Goal: Task Accomplishment & Management: Use online tool/utility

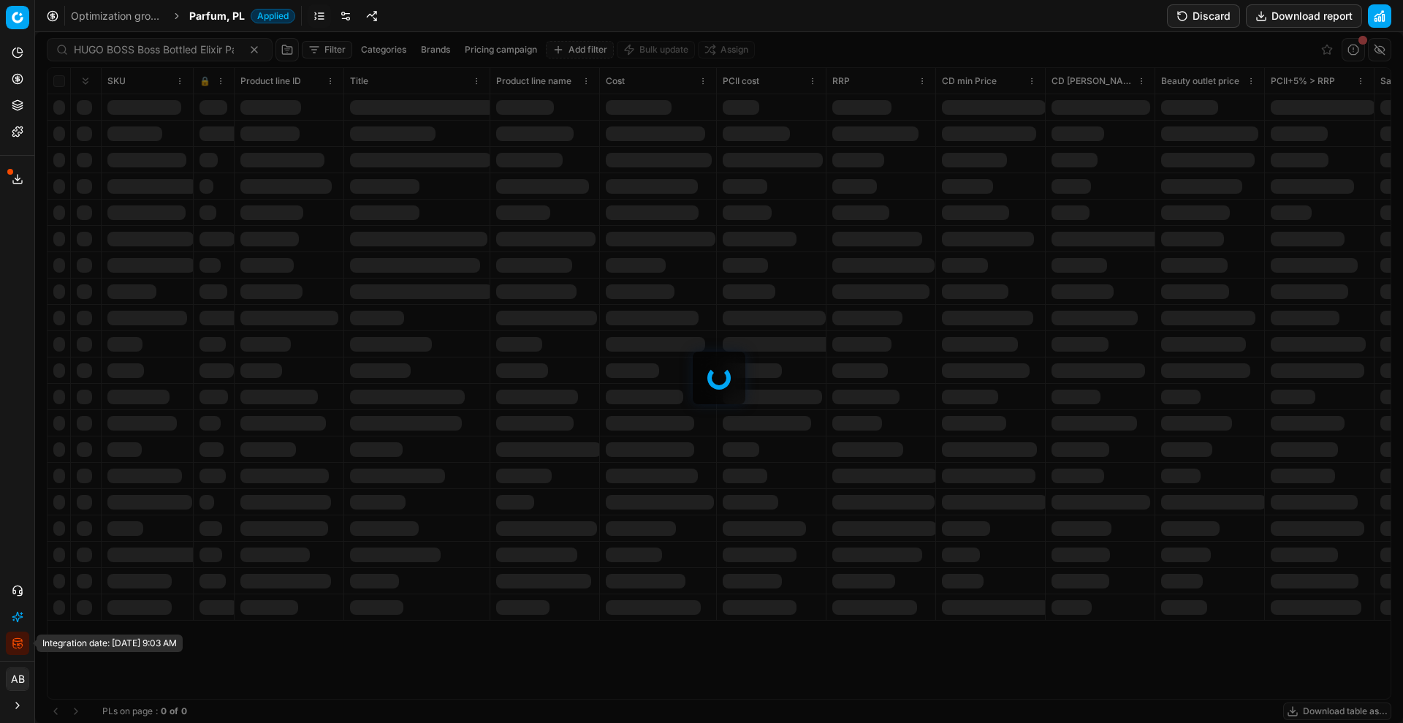
click at [19, 646] on icon "button" at bounding box center [18, 643] width 12 height 12
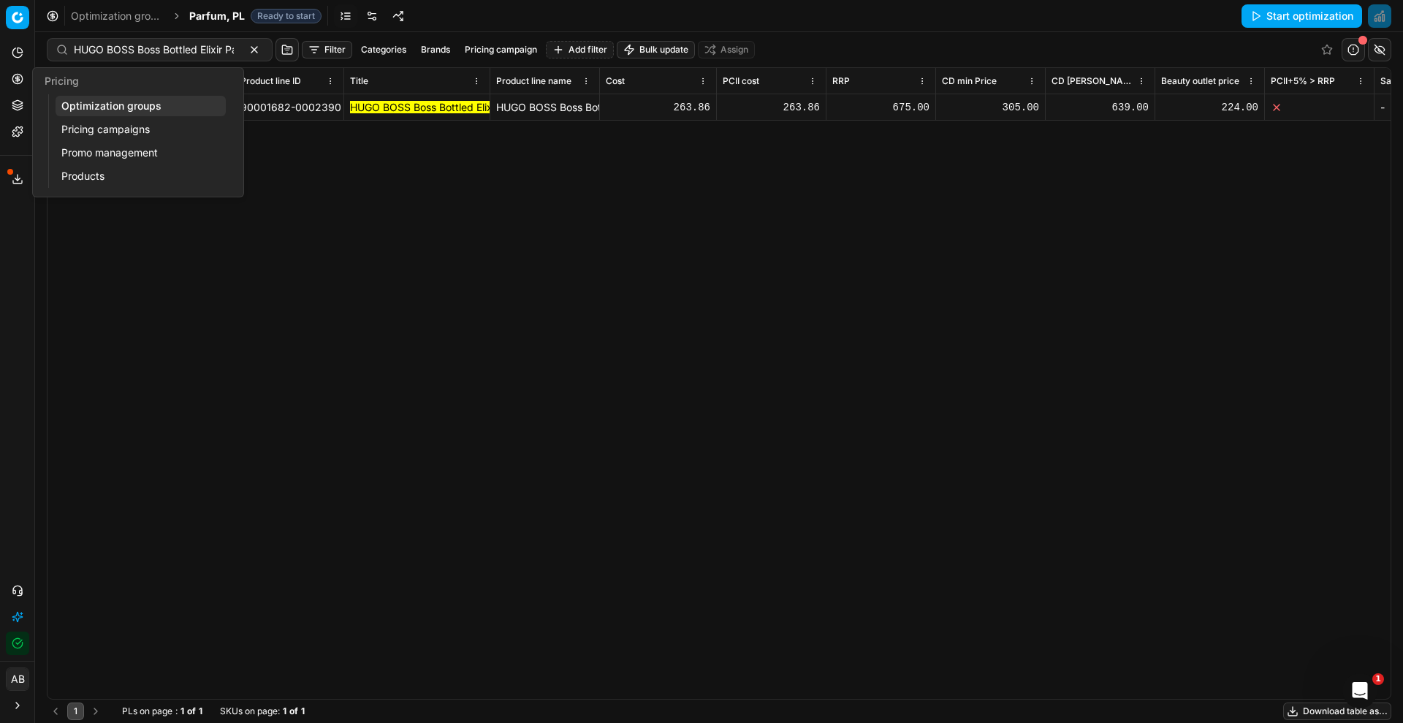
click at [107, 104] on link "Optimization groups" at bounding box center [141, 106] width 170 height 20
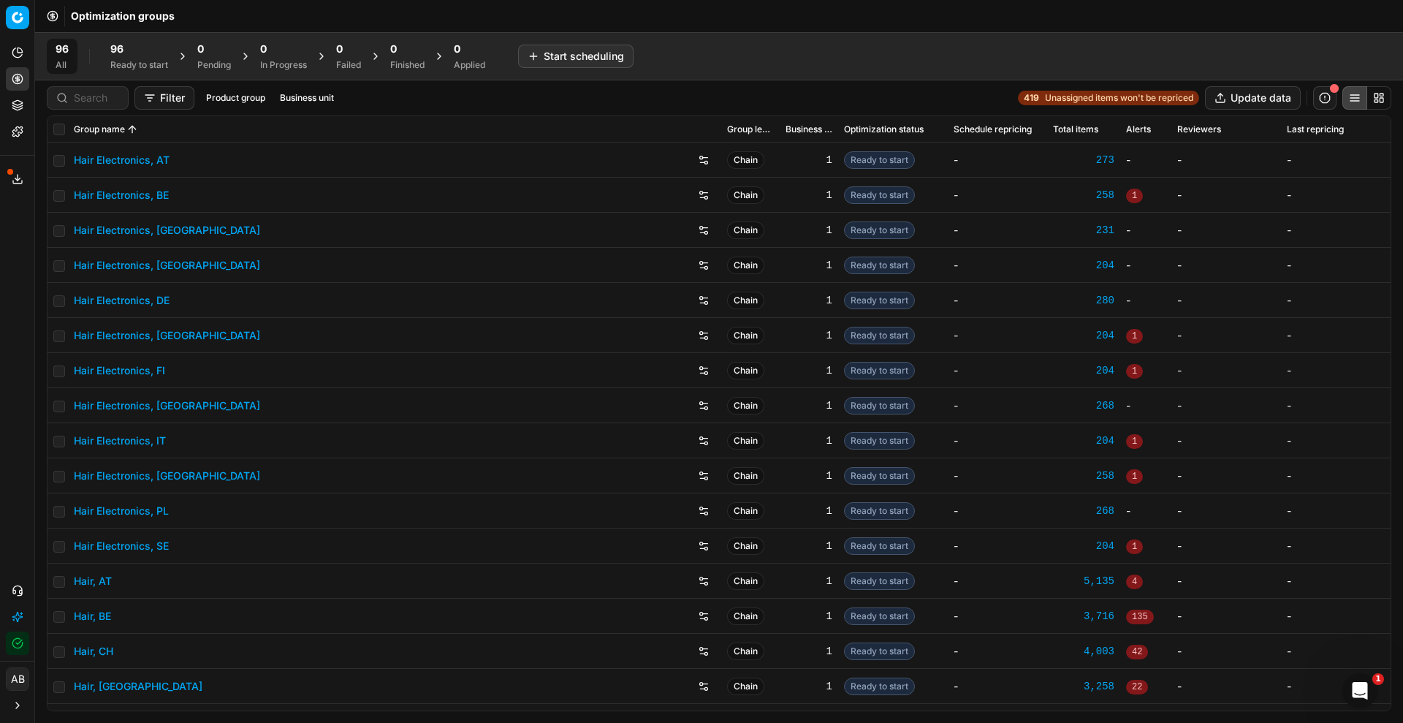
click at [297, 99] on button "Business unit" at bounding box center [307, 98] width 66 height 18
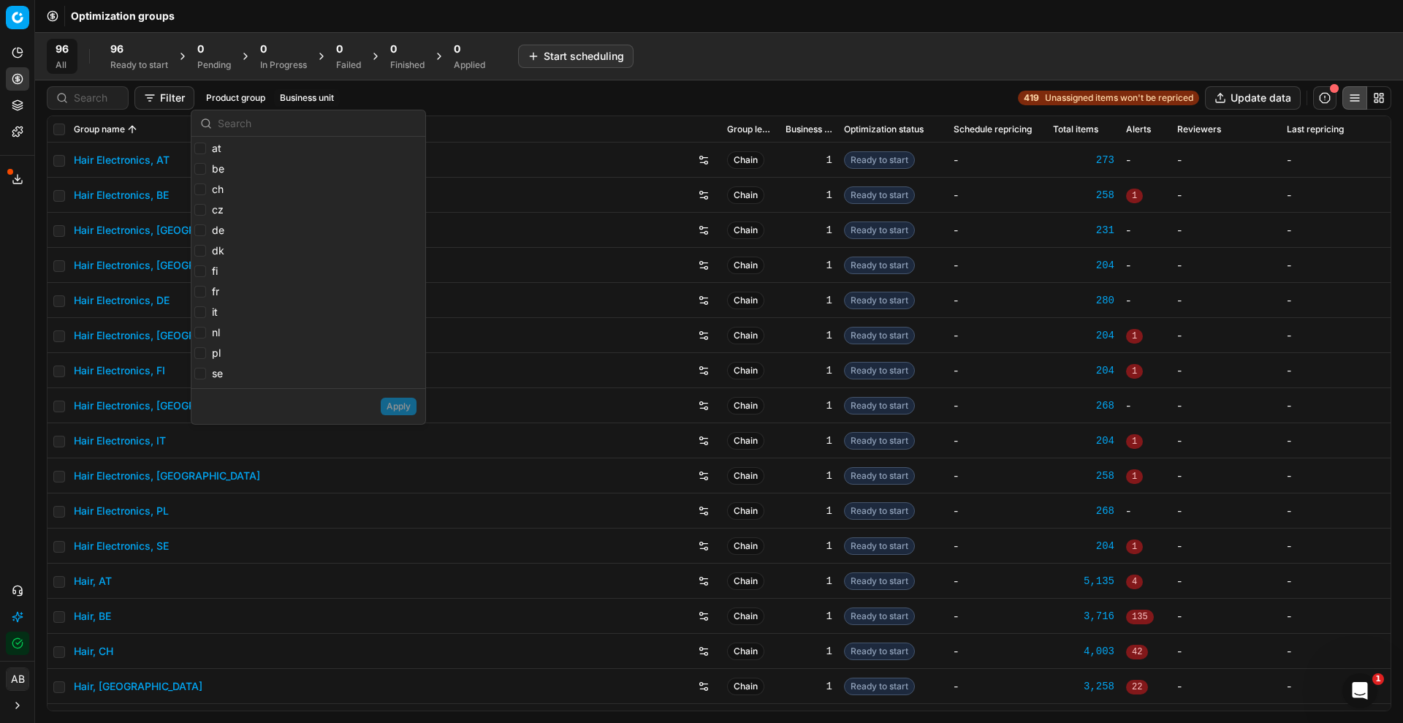
click at [201, 154] on label "at" at bounding box center [207, 148] width 27 height 15
click at [201, 154] on input "at" at bounding box center [200, 148] width 12 height 12
checkbox input "true"
click at [197, 171] on div "at be ch cz de dk fi fr it nl pl se" at bounding box center [308, 262] width 234 height 251
click at [197, 171] on input "be" at bounding box center [200, 169] width 12 height 12
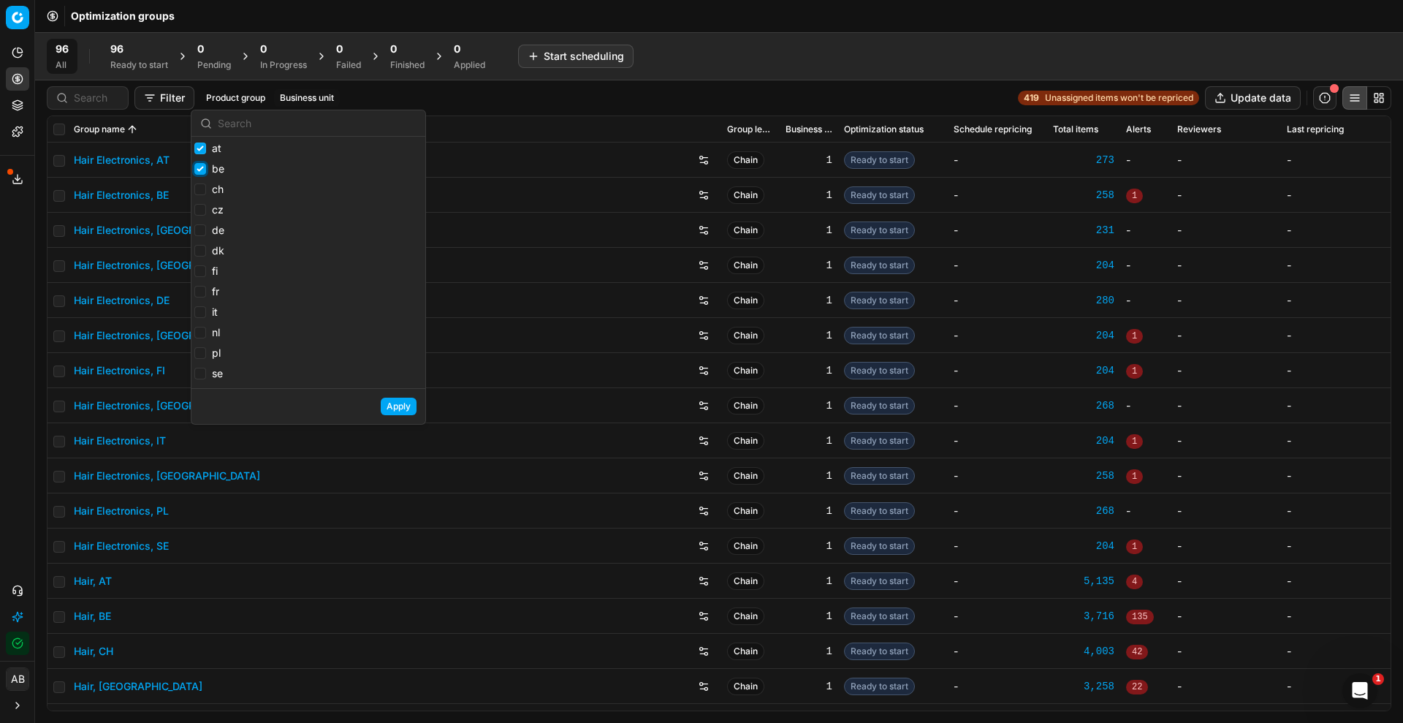
checkbox input "true"
click at [199, 182] on label "ch" at bounding box center [208, 189] width 29 height 15
click at [199, 183] on input "ch" at bounding box center [200, 189] width 12 height 12
checkbox input "true"
click at [199, 229] on input "de" at bounding box center [200, 230] width 12 height 12
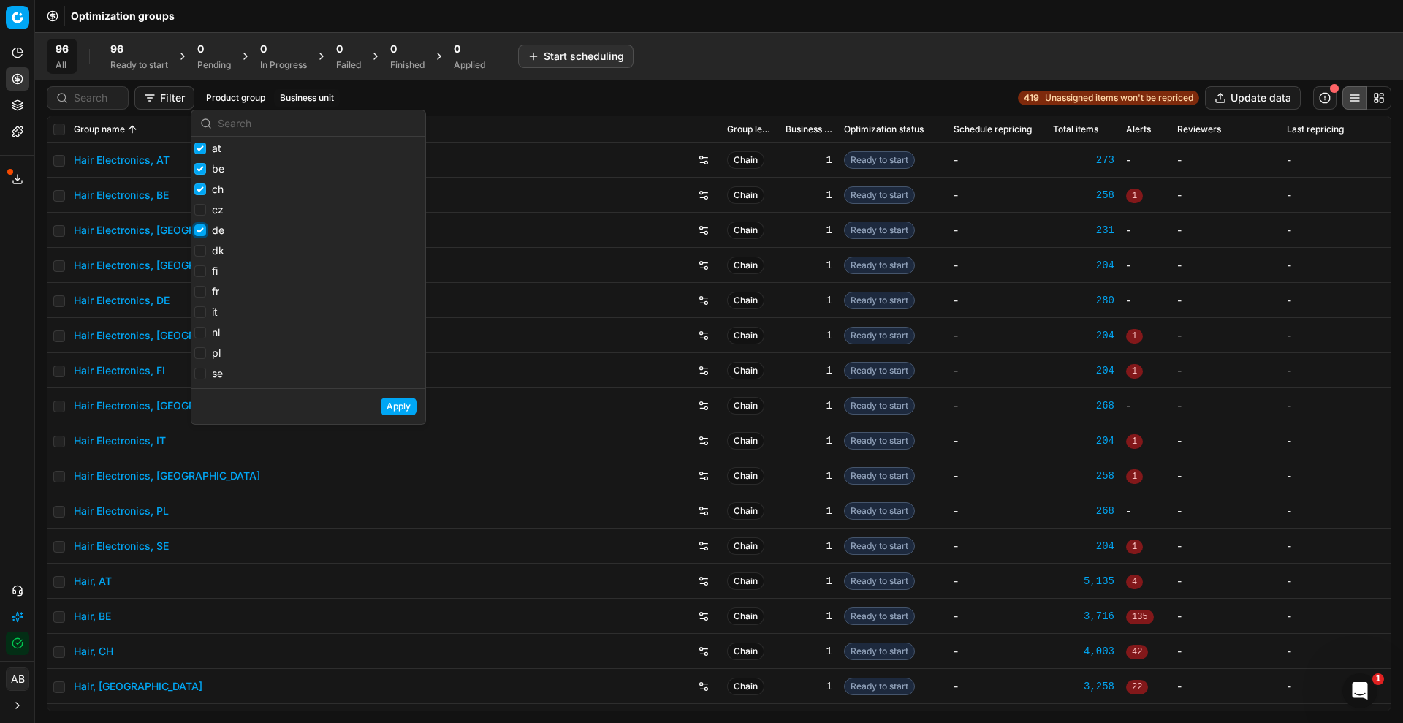
checkbox input "true"
click at [199, 289] on input "fr" at bounding box center [200, 292] width 12 height 12
checkbox input "true"
click at [194, 332] on input "nl" at bounding box center [200, 333] width 12 height 12
checkbox input "true"
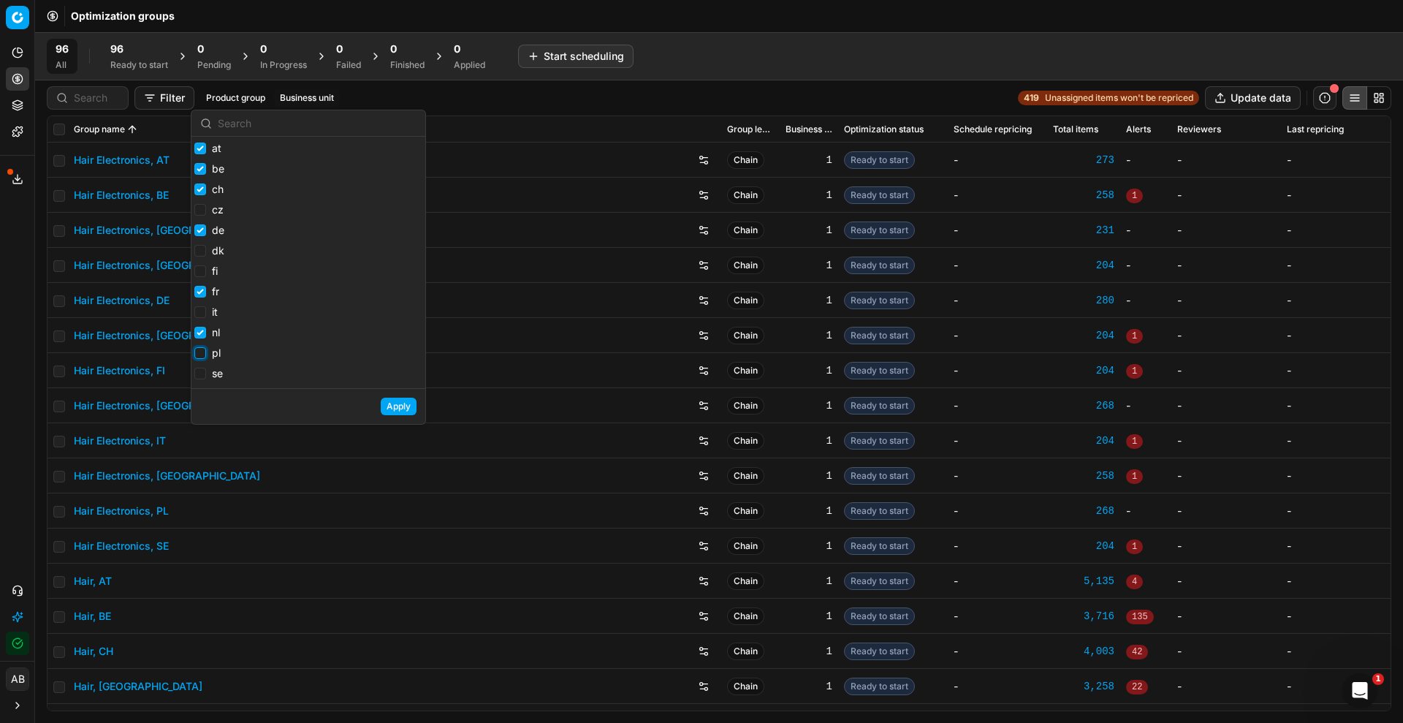
click at [199, 355] on input "pl" at bounding box center [200, 353] width 12 height 12
checkbox input "true"
click at [405, 410] on button "Apply" at bounding box center [399, 406] width 36 height 18
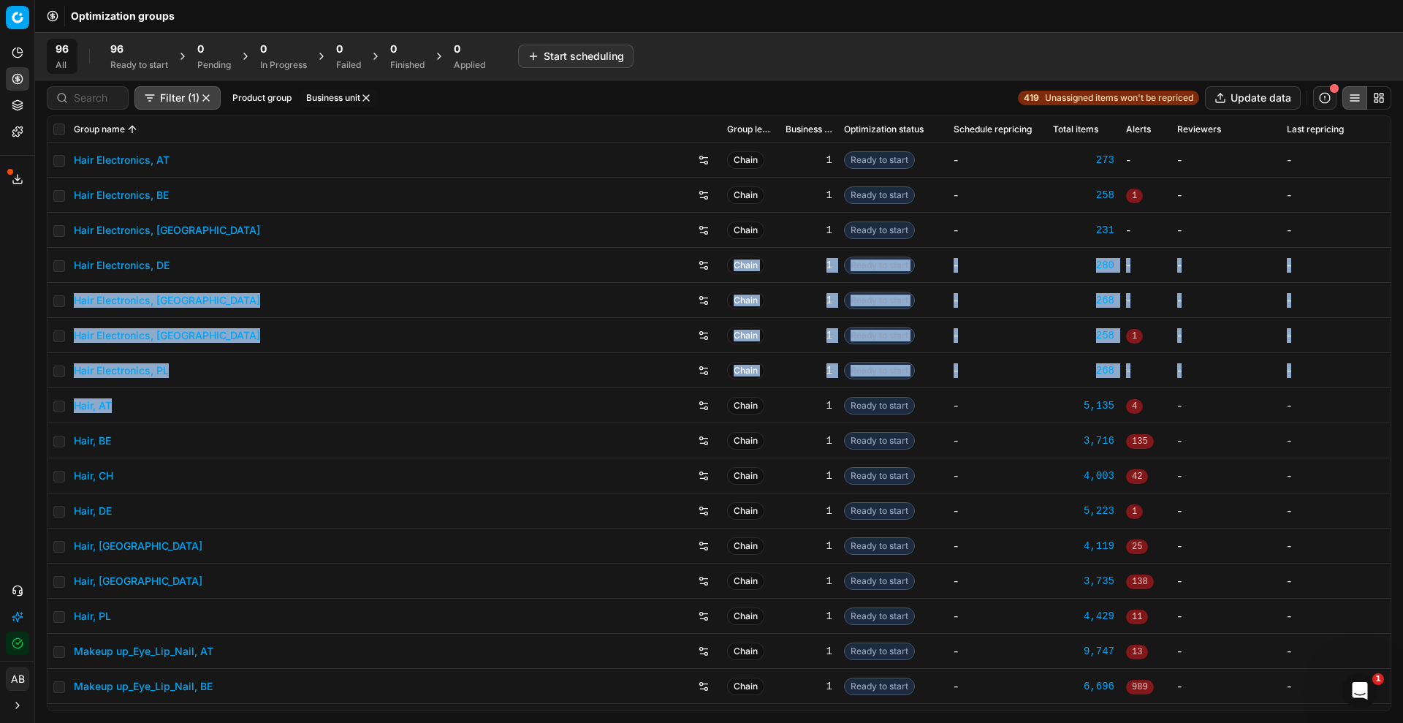
drag, startPoint x: 405, startPoint y: 410, endPoint x: 309, endPoint y: 186, distance: 243.5
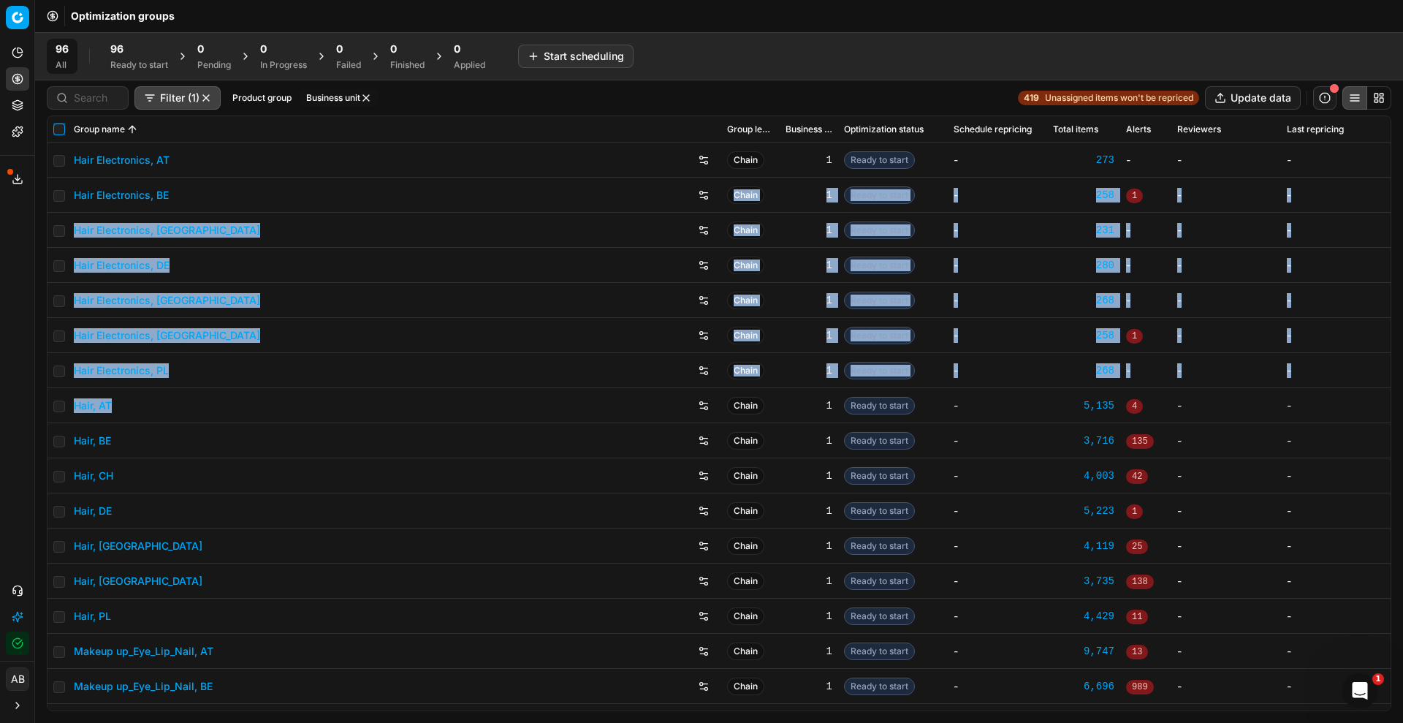
click at [64, 125] on input "checkbox" at bounding box center [59, 129] width 12 height 12
checkbox input "true"
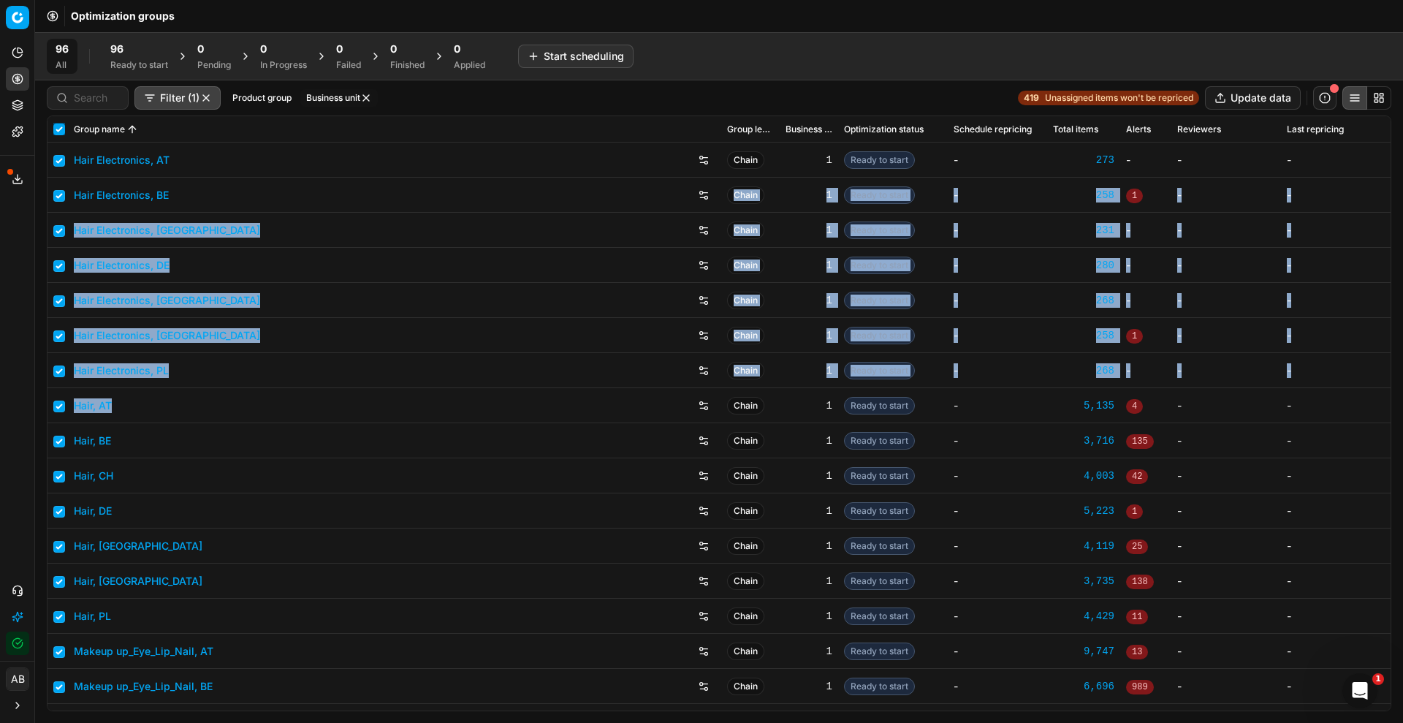
checkbox input "true"
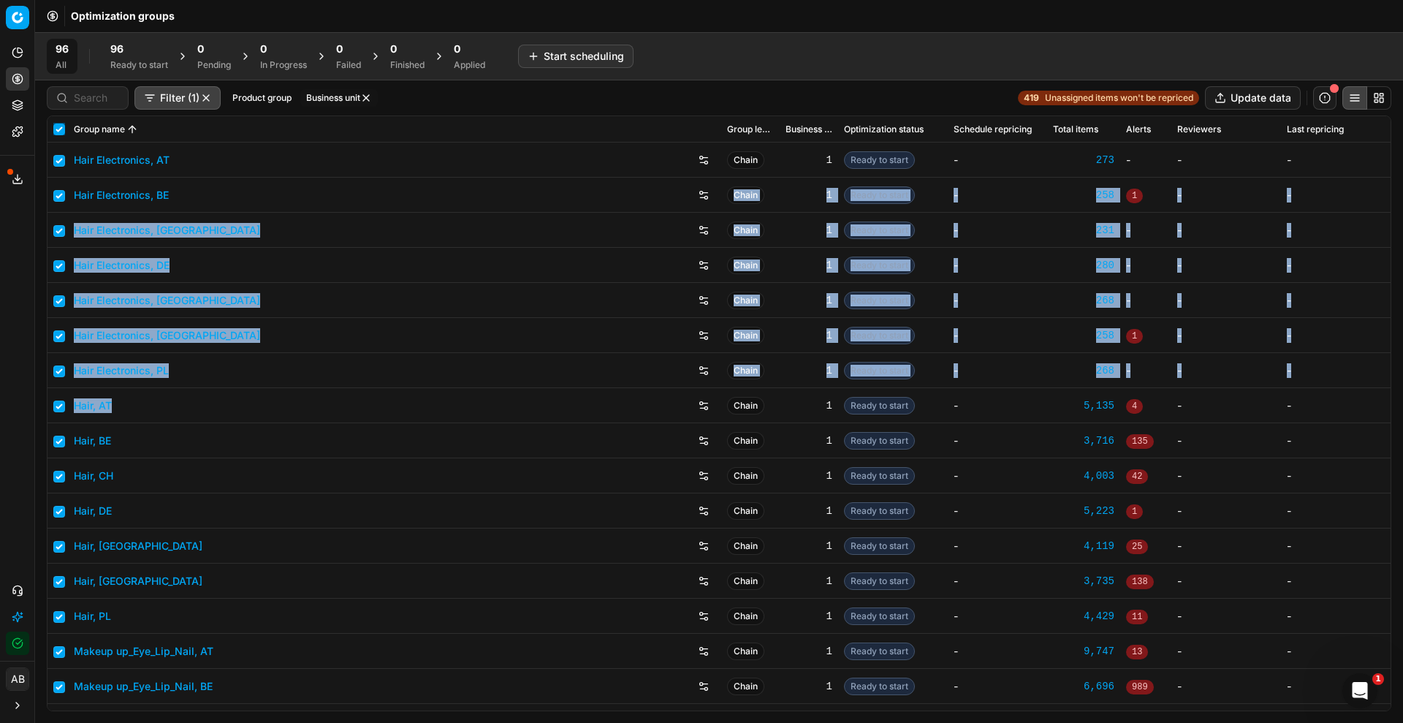
checkbox input "true"
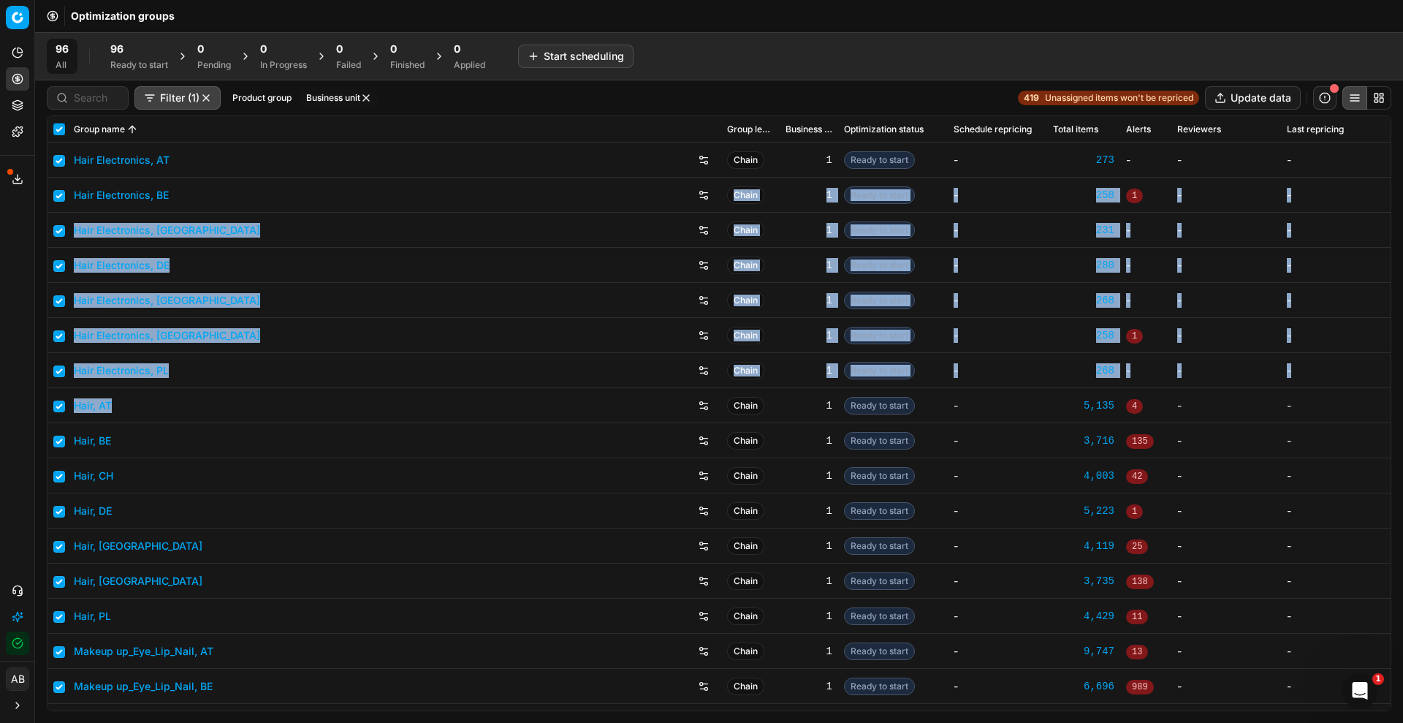
checkbox input "true"
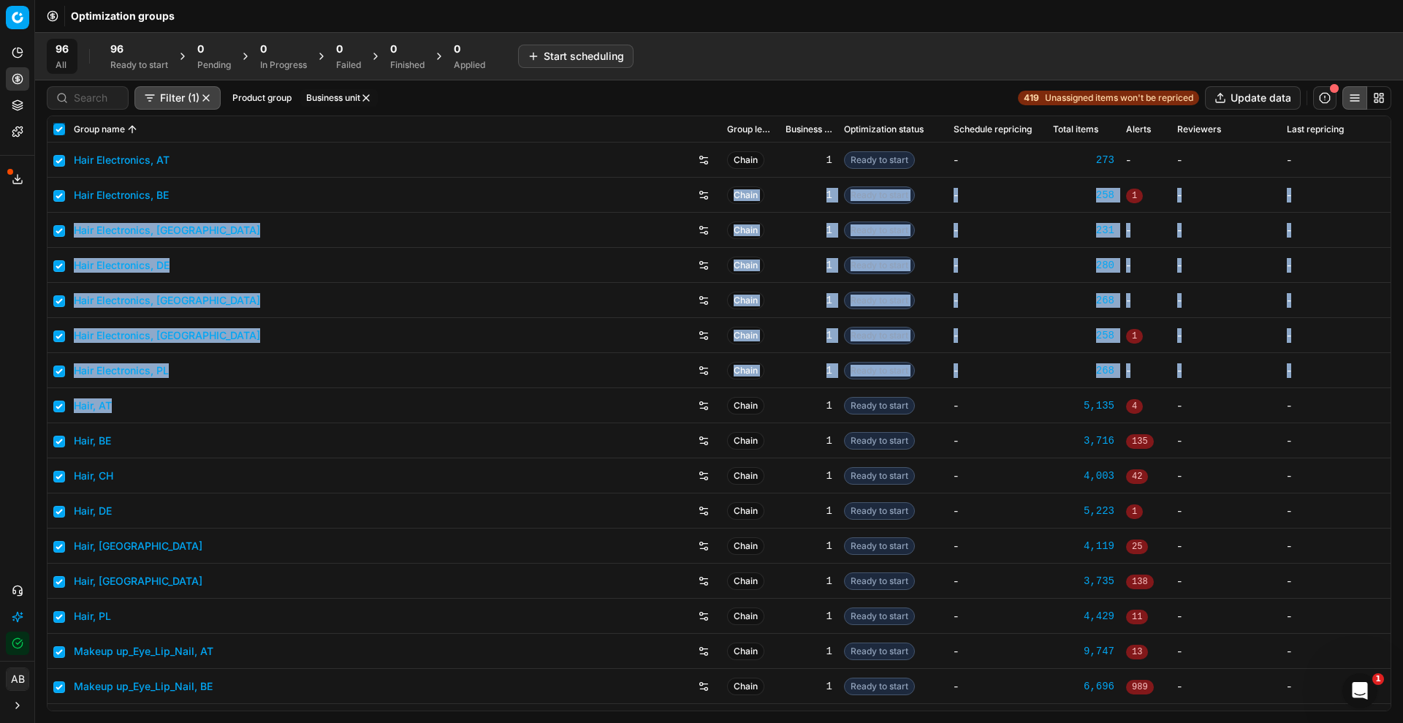
checkbox input "true"
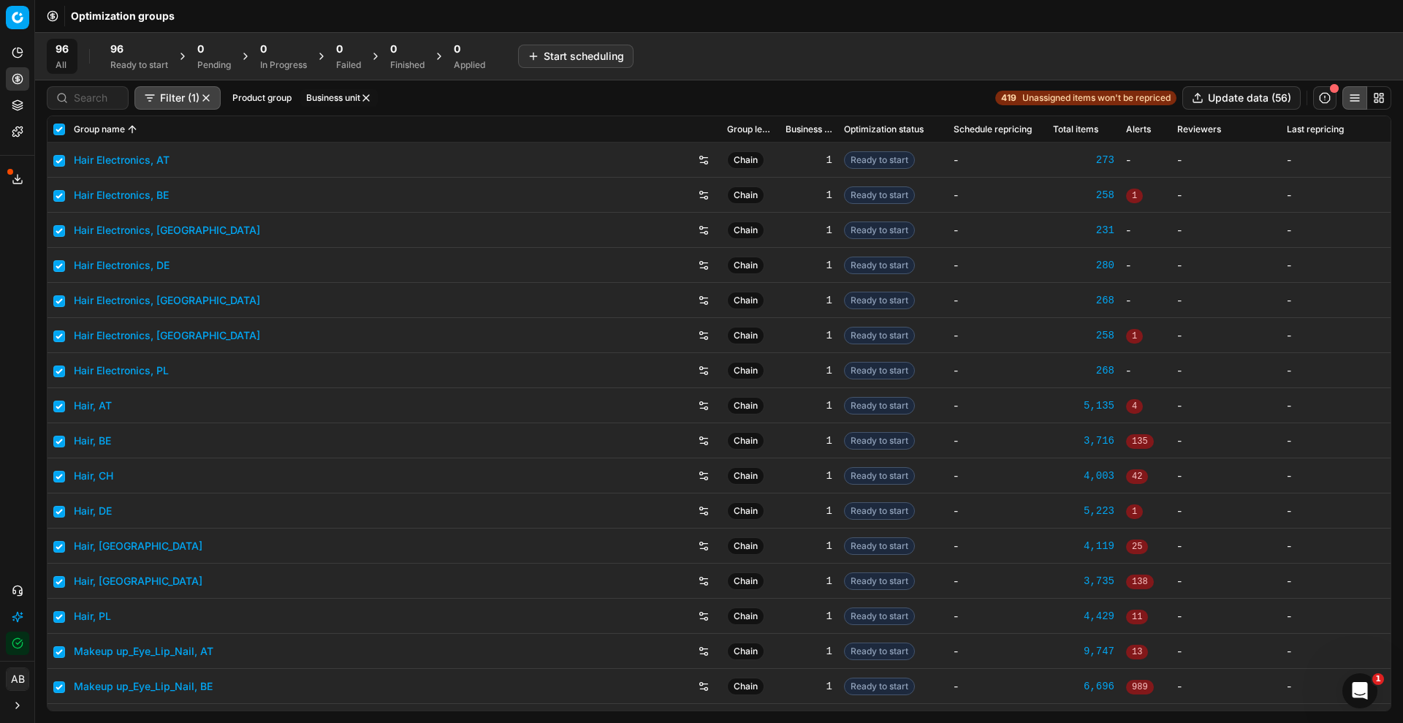
click at [151, 40] on div "96 Ready to start" at bounding box center [139, 56] width 75 height 35
click at [210, 57] on button "Start (56)" at bounding box center [206, 56] width 64 height 23
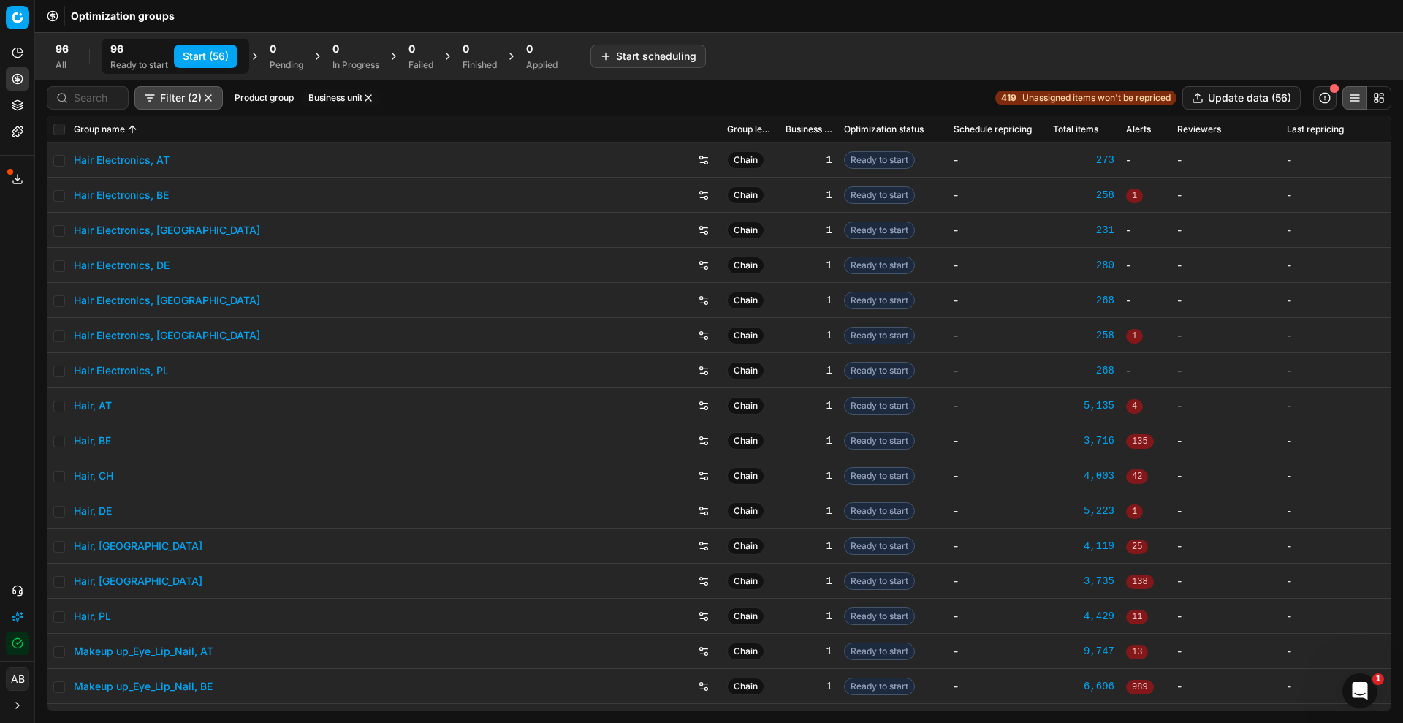
checkbox input "false"
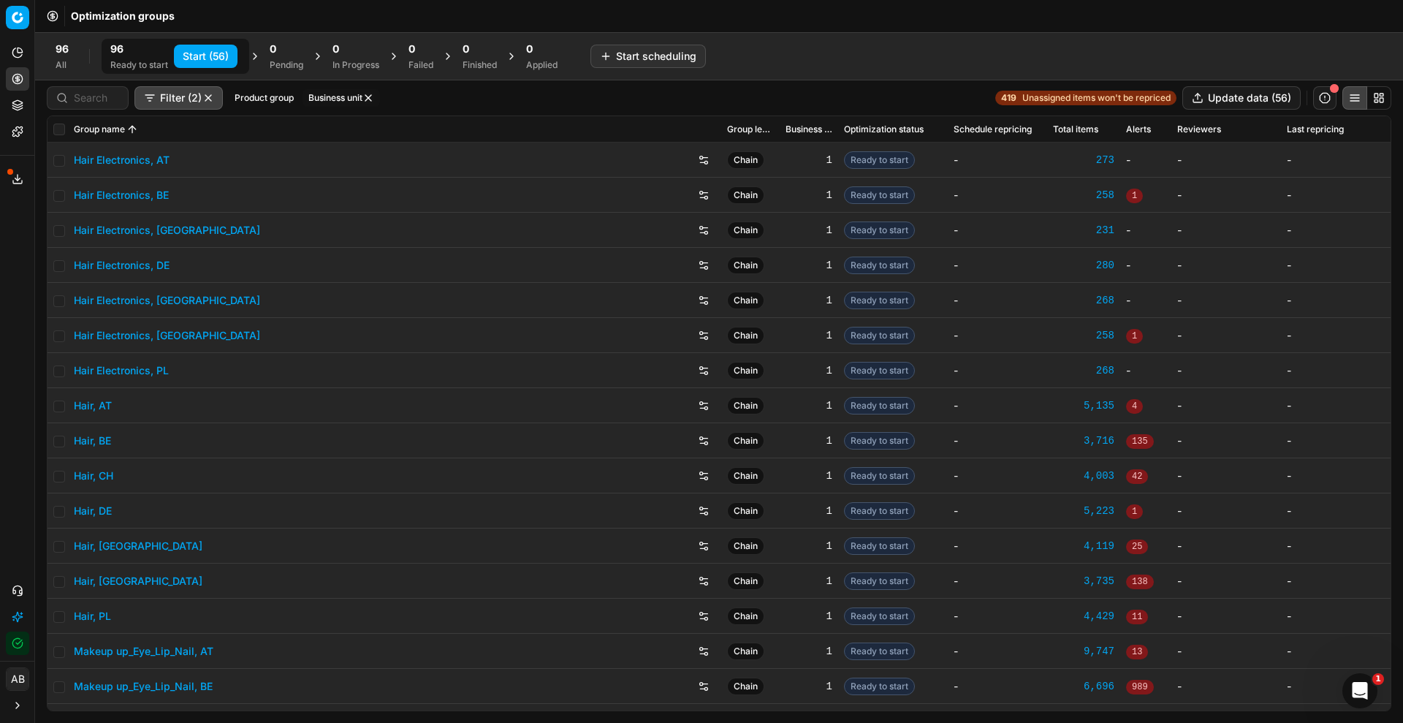
checkbox input "false"
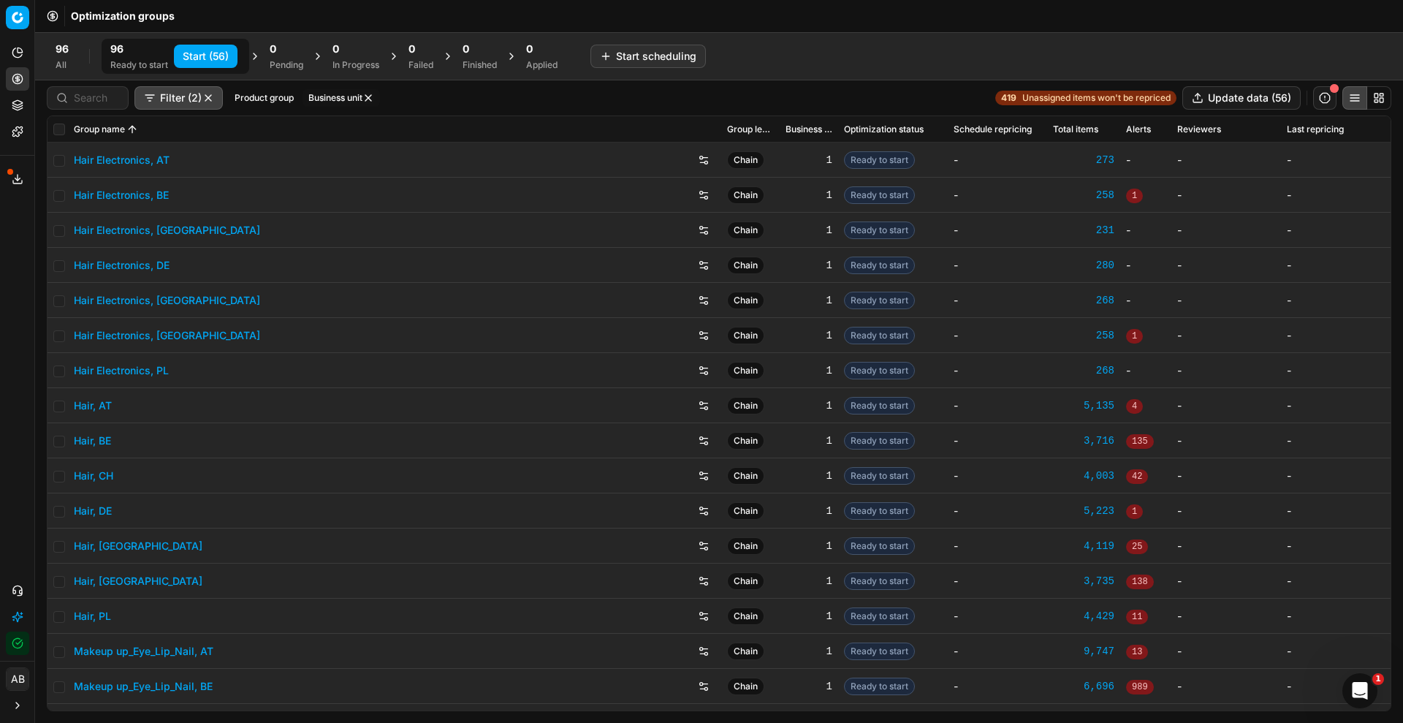
checkbox input "false"
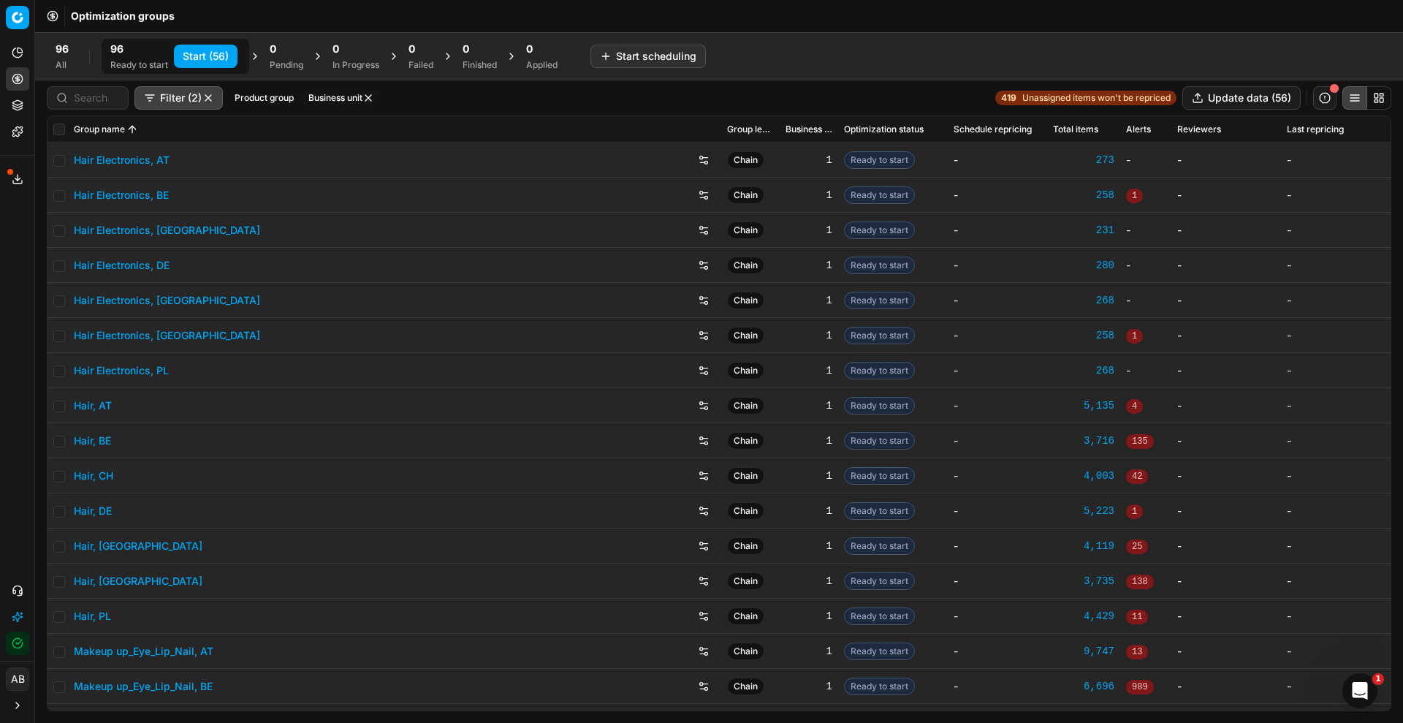
checkbox input "false"
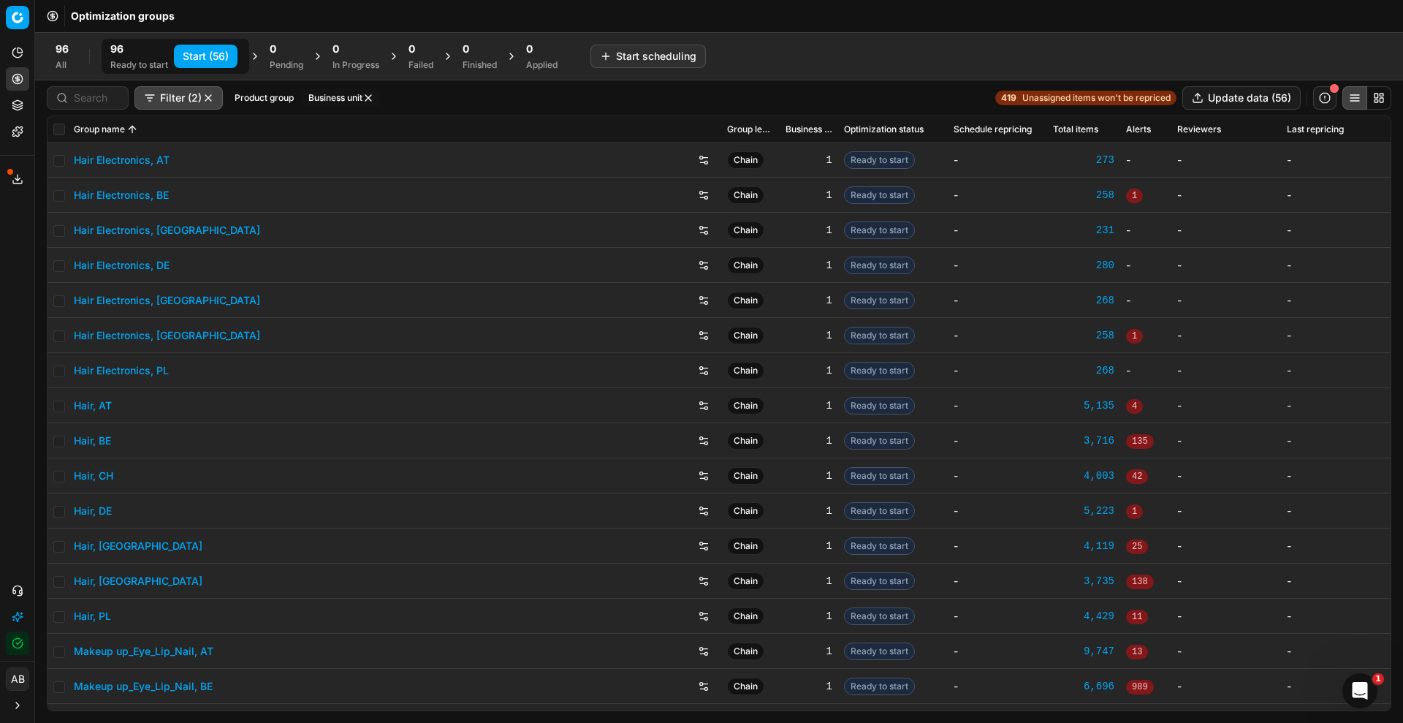
checkbox input "false"
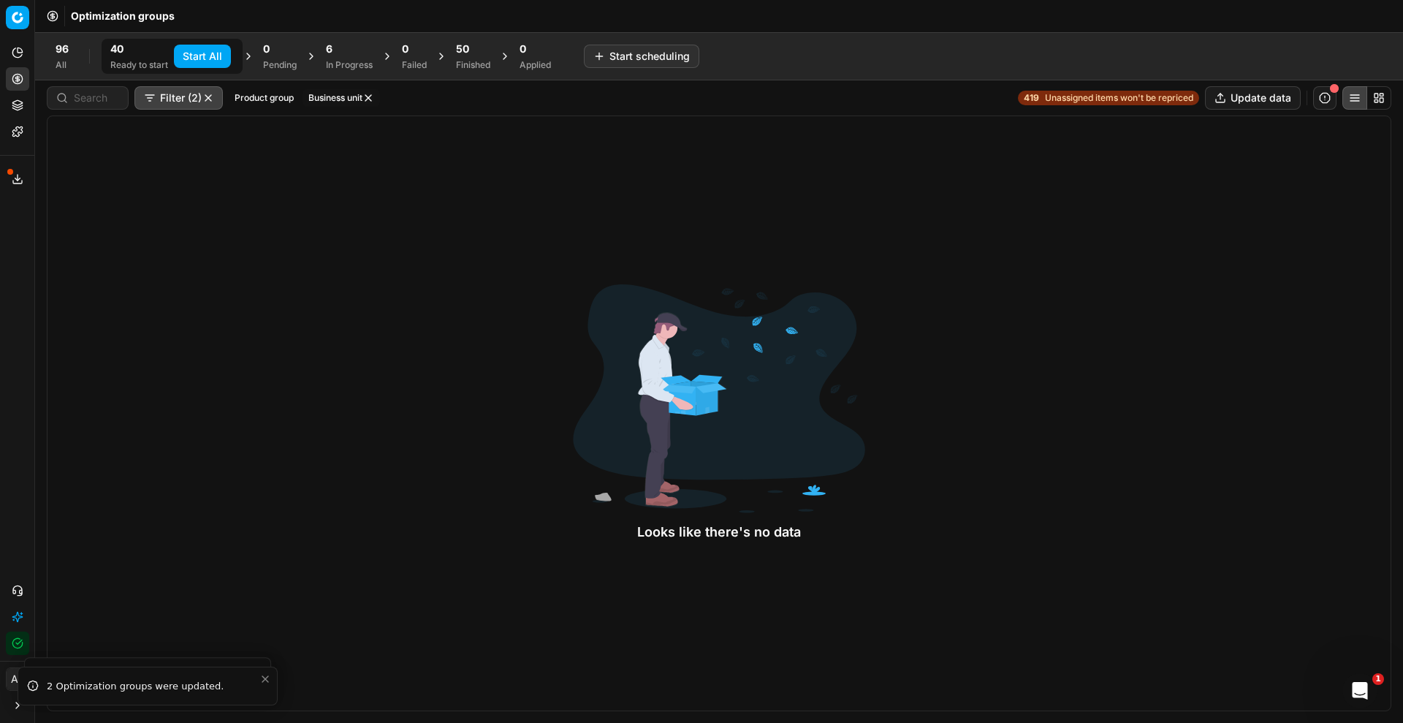
click at [472, 66] on div "Finished" at bounding box center [473, 65] width 34 height 12
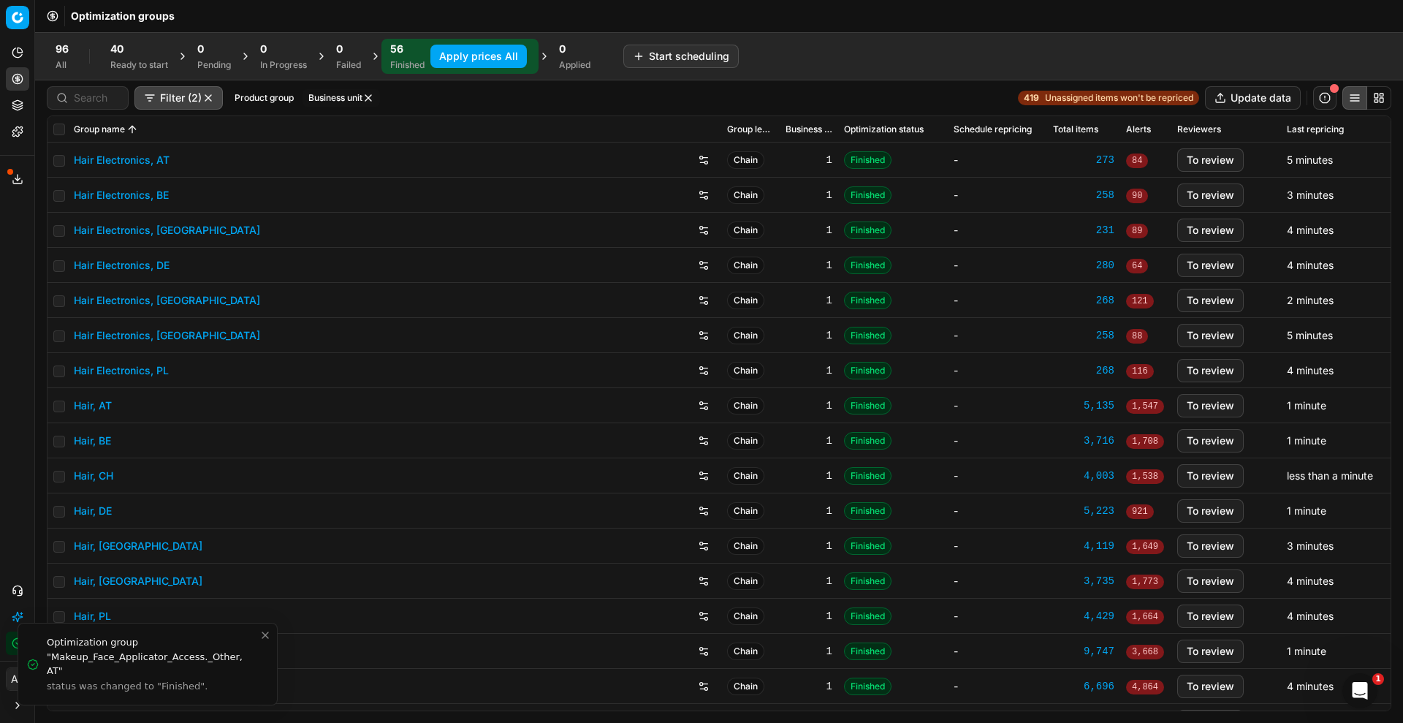
click at [496, 57] on button "Apply prices All" at bounding box center [478, 56] width 96 height 23
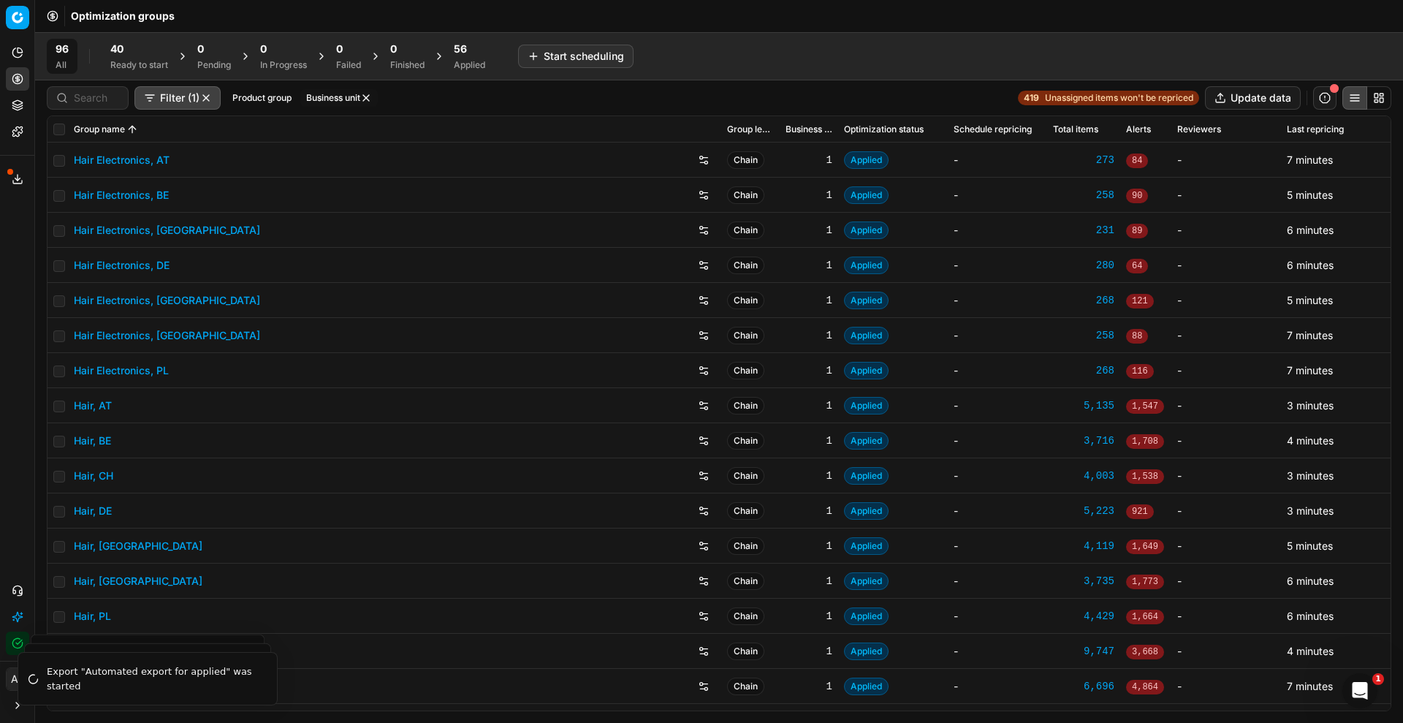
click at [494, 57] on div "56 Applied" at bounding box center [469, 56] width 49 height 35
